Goal: Navigation & Orientation: Find specific page/section

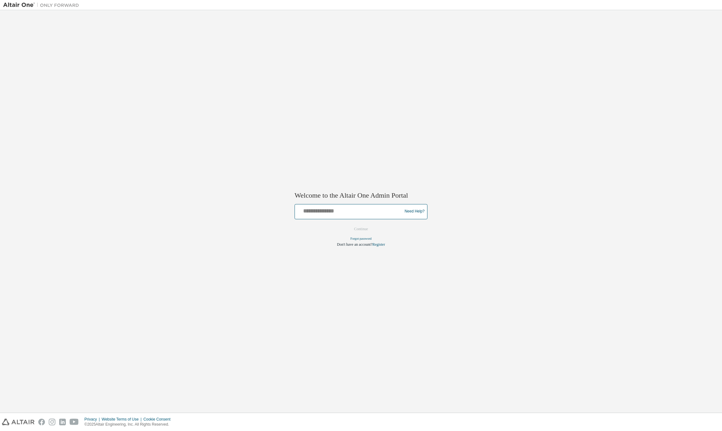
click at [367, 213] on input "text" at bounding box center [349, 210] width 104 height 9
type input "*"
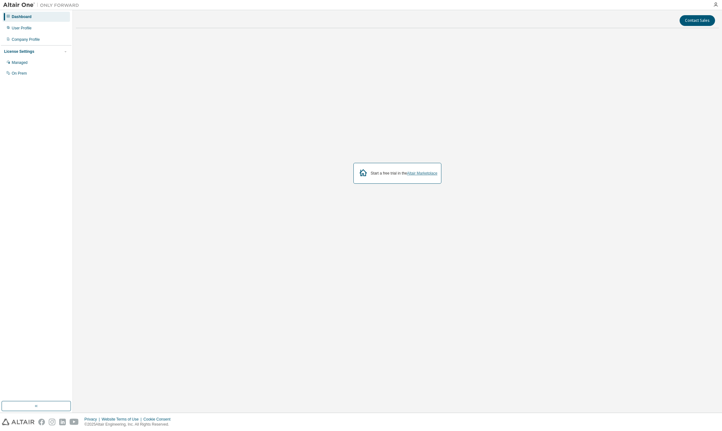
click at [419, 173] on link "Altair Marketplace" at bounding box center [422, 173] width 30 height 4
